Goal: Navigation & Orientation: Find specific page/section

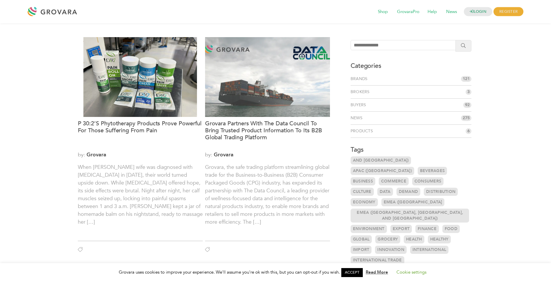
click at [465, 80] on span "121" at bounding box center [466, 79] width 10 height 6
click at [468, 93] on span "3" at bounding box center [469, 92] width 6 height 6
click at [365, 92] on link "Brokers" at bounding box center [362, 92] width 22 height 6
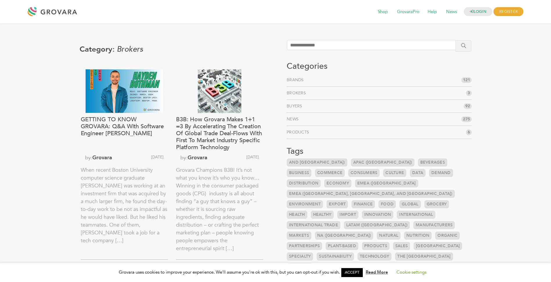
click at [464, 105] on span "92" at bounding box center [468, 106] width 8 height 6
click at [298, 107] on link "Buyers" at bounding box center [296, 106] width 18 height 6
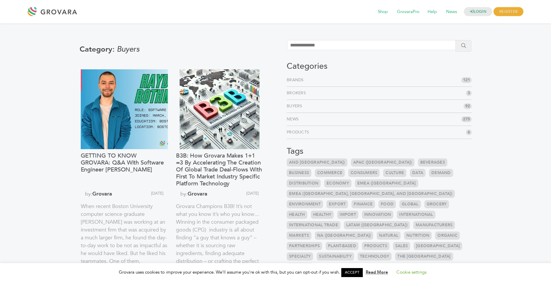
click at [293, 119] on link "News" at bounding box center [294, 120] width 14 height 6
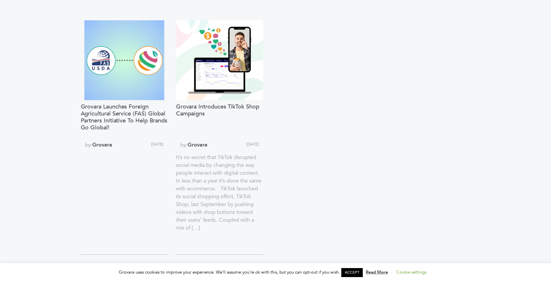
scroll to position [838, 0]
